Goal: Information Seeking & Learning: Learn about a topic

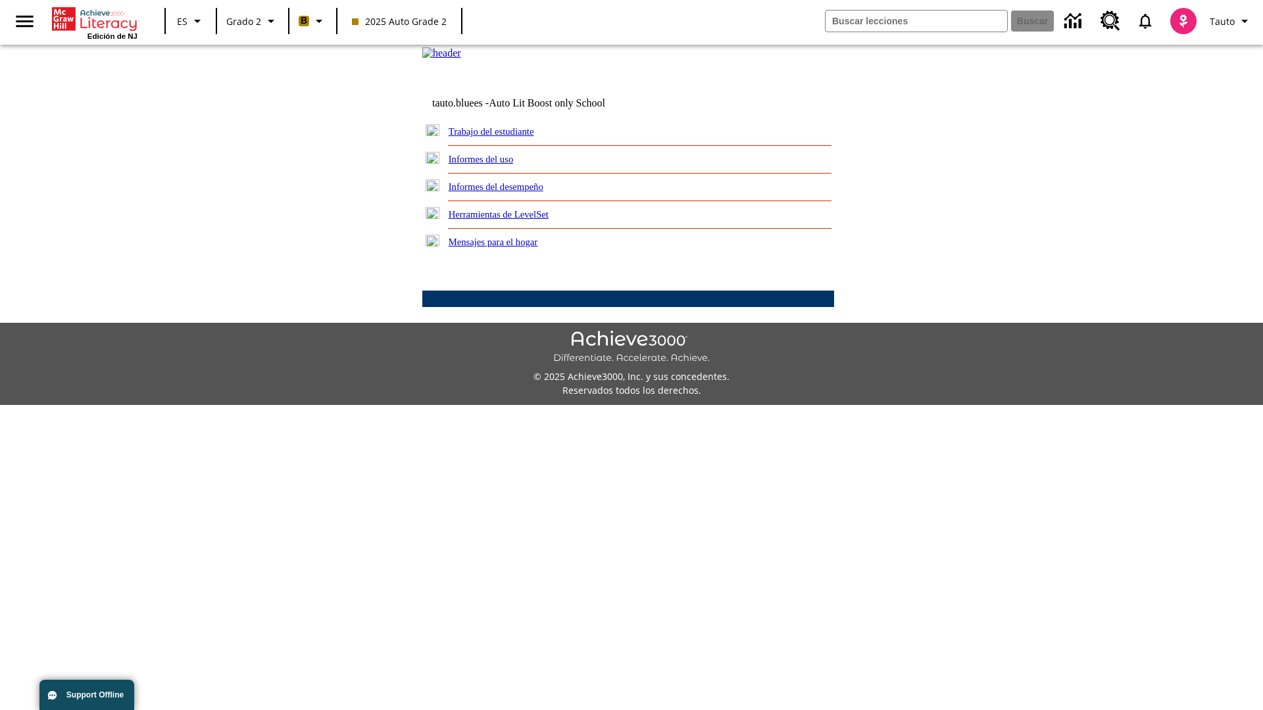
click at [513, 192] on link "Informes del desempeño" at bounding box center [496, 187] width 95 height 11
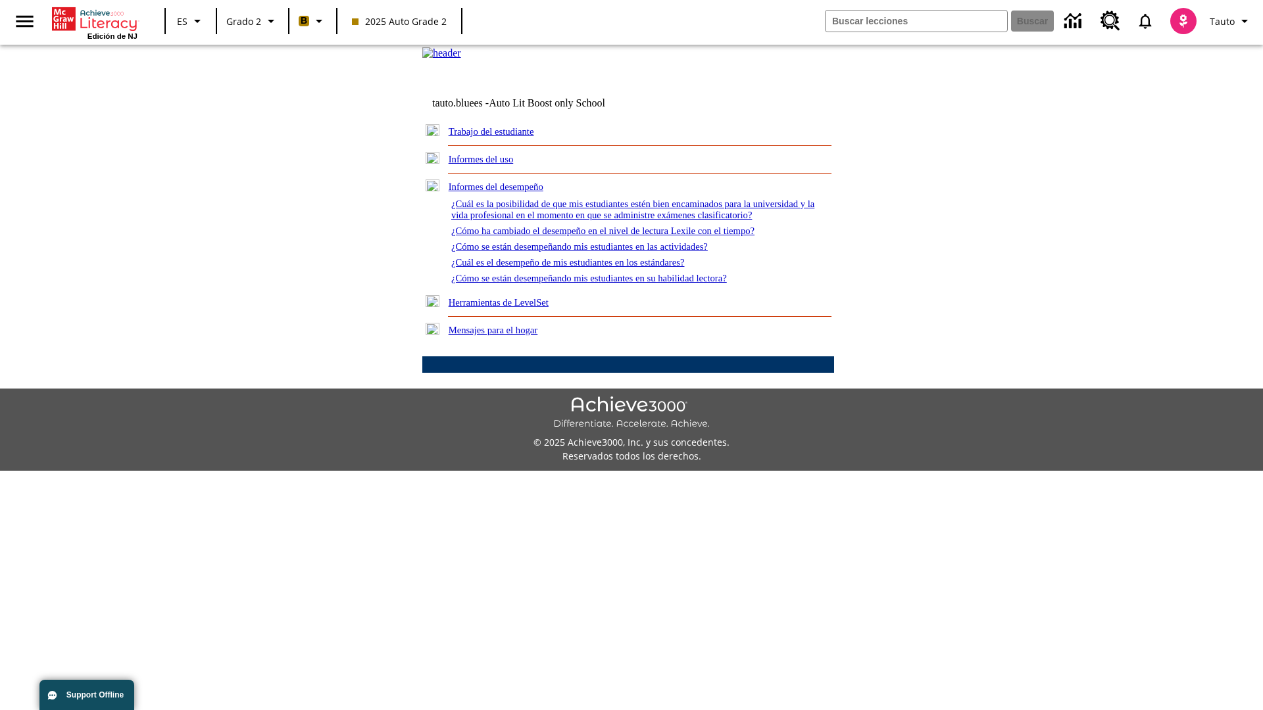
click at [624, 236] on link "¿Cómo ha cambiado el desempeño en el nivel de lectura Lexile con el tiempo?" at bounding box center [602, 231] width 303 height 11
